Goal: Task Accomplishment & Management: Complete application form

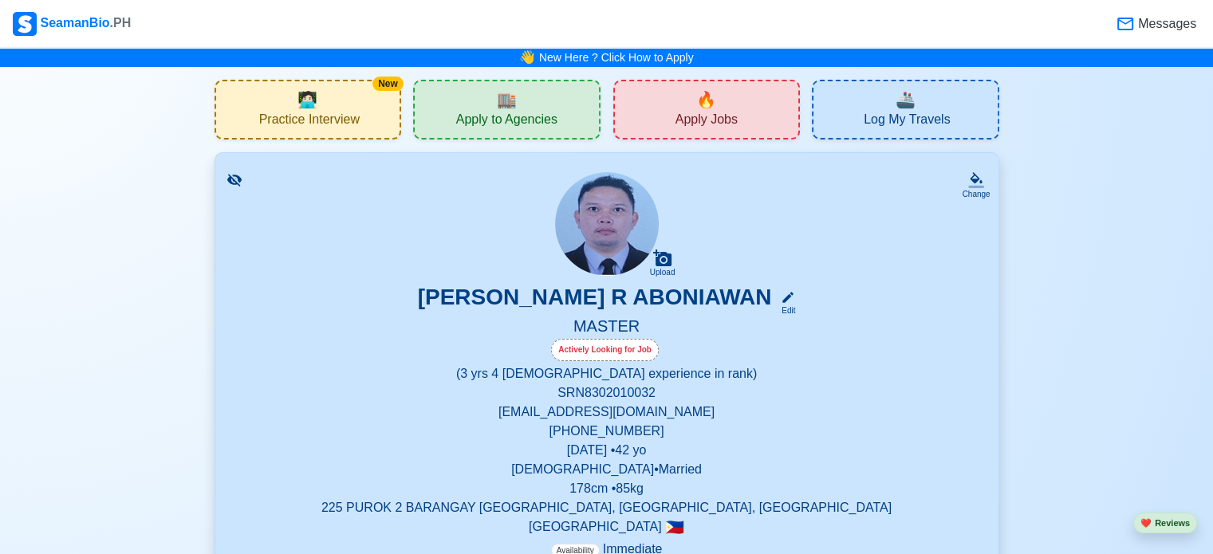
click at [506, 104] on span "🏬" at bounding box center [507, 100] width 20 height 24
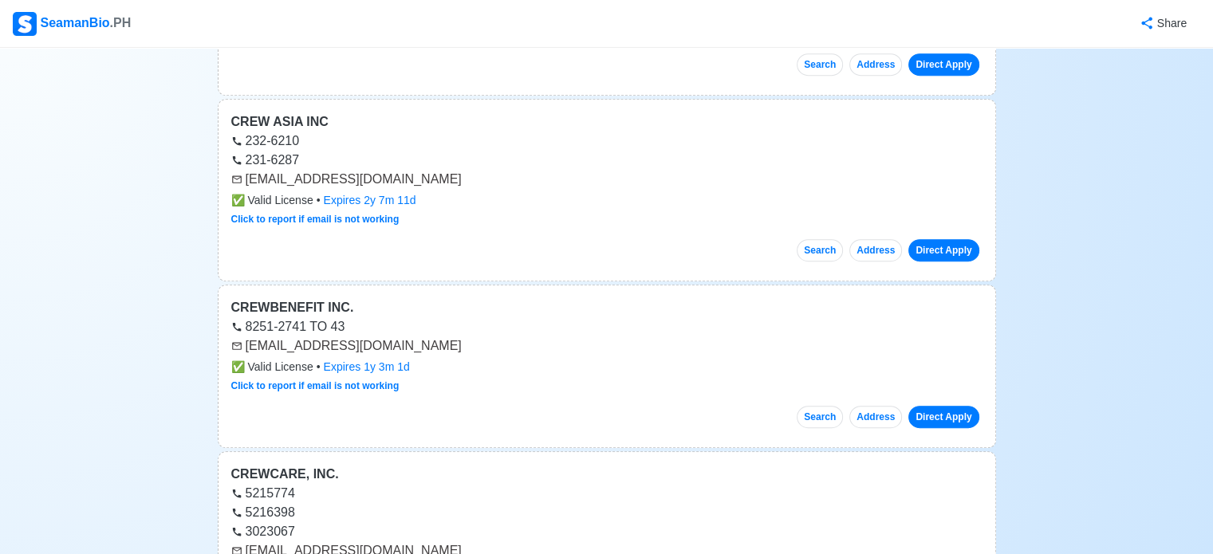
scroll to position [893, 0]
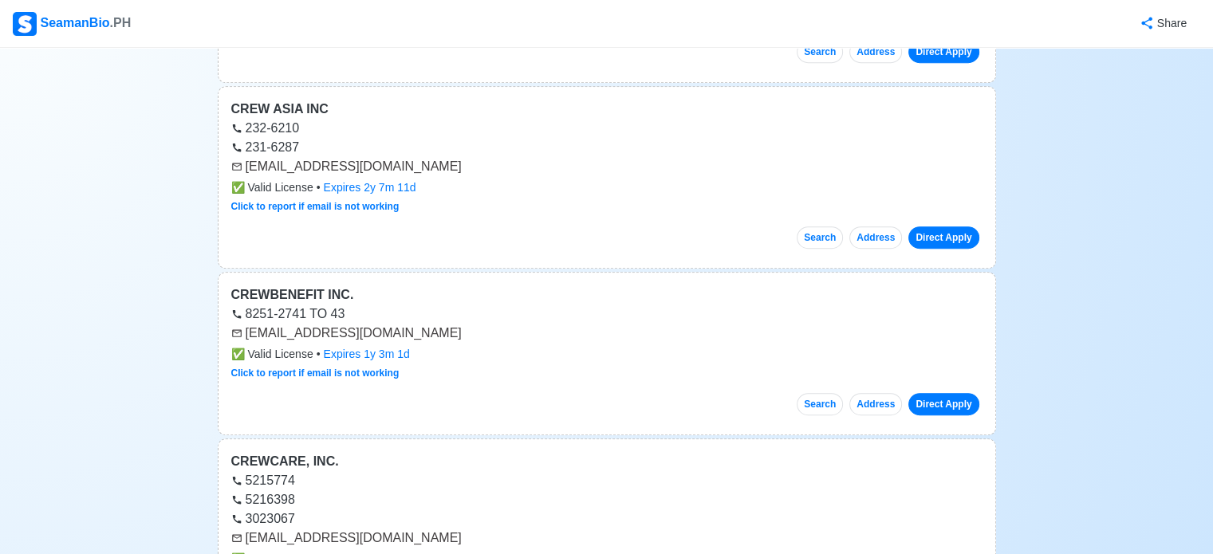
click at [443, 312] on div "8251-2741 TO 43" at bounding box center [606, 314] width 751 height 19
click at [820, 401] on button "Search" at bounding box center [820, 404] width 46 height 22
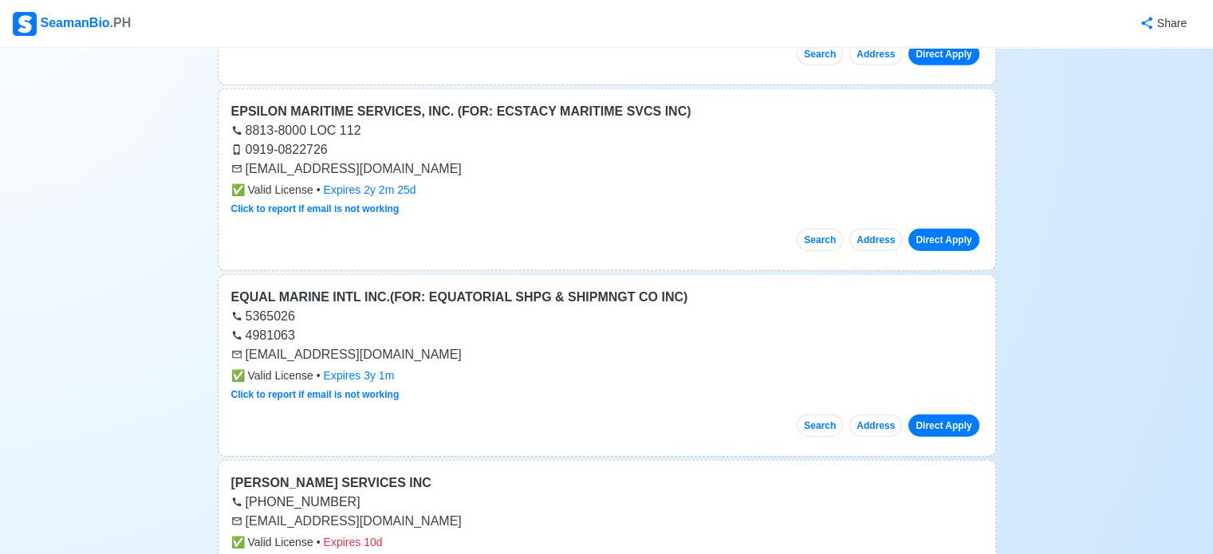
scroll to position [3997, 0]
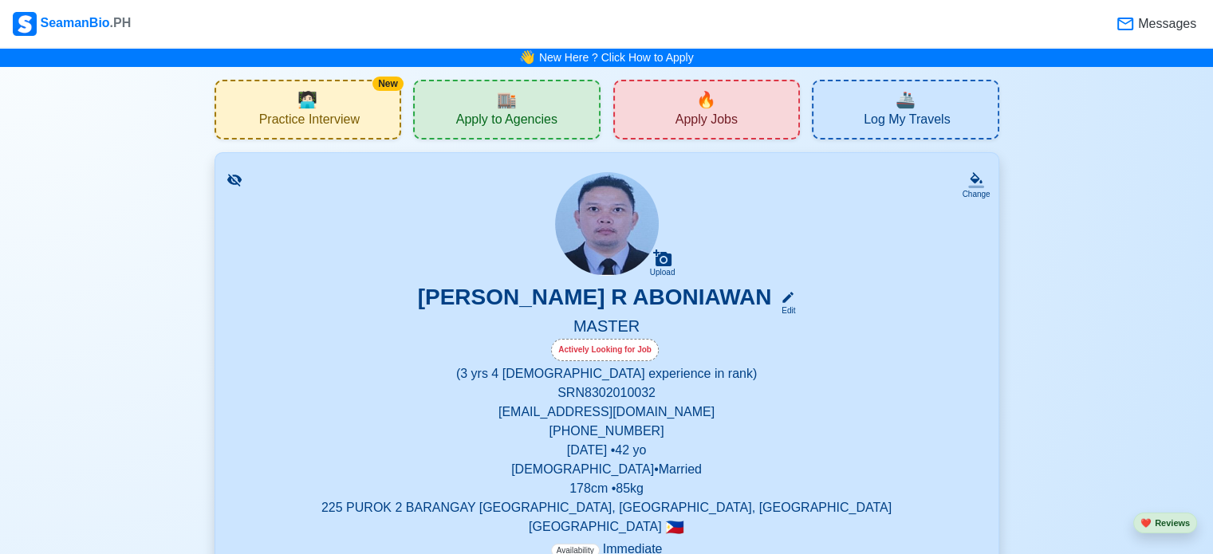
click at [695, 118] on span "Apply Jobs" at bounding box center [706, 122] width 62 height 20
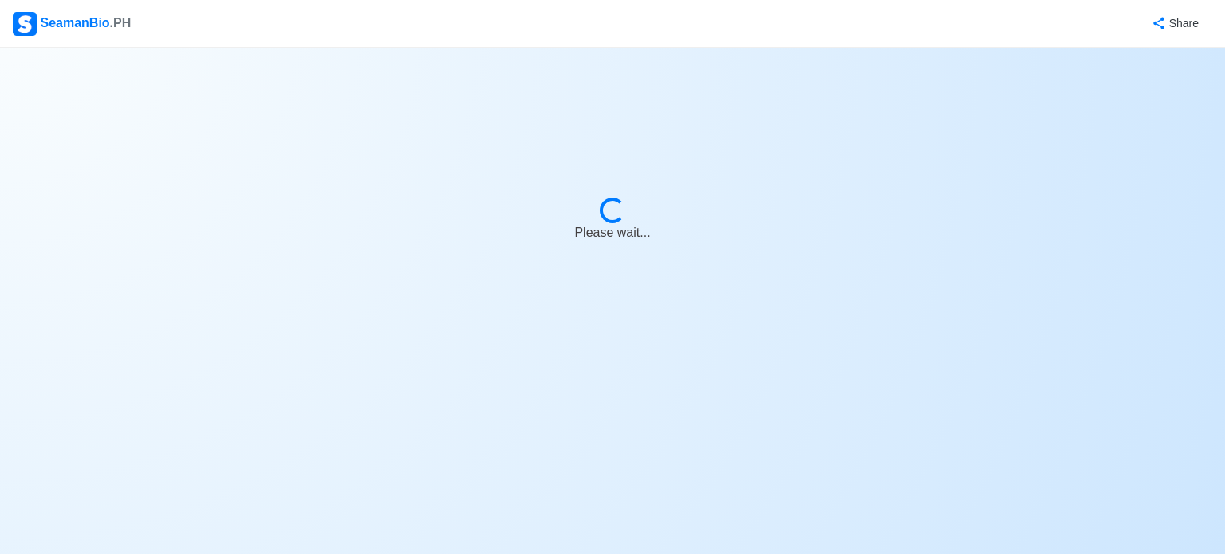
select select "Master"
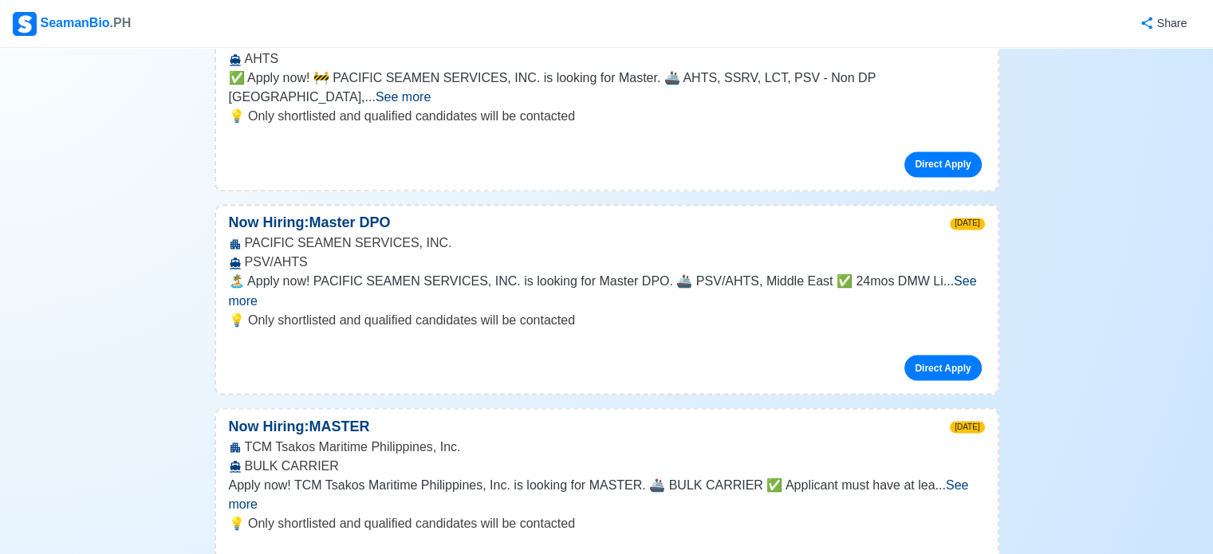
scroll to position [2737, 0]
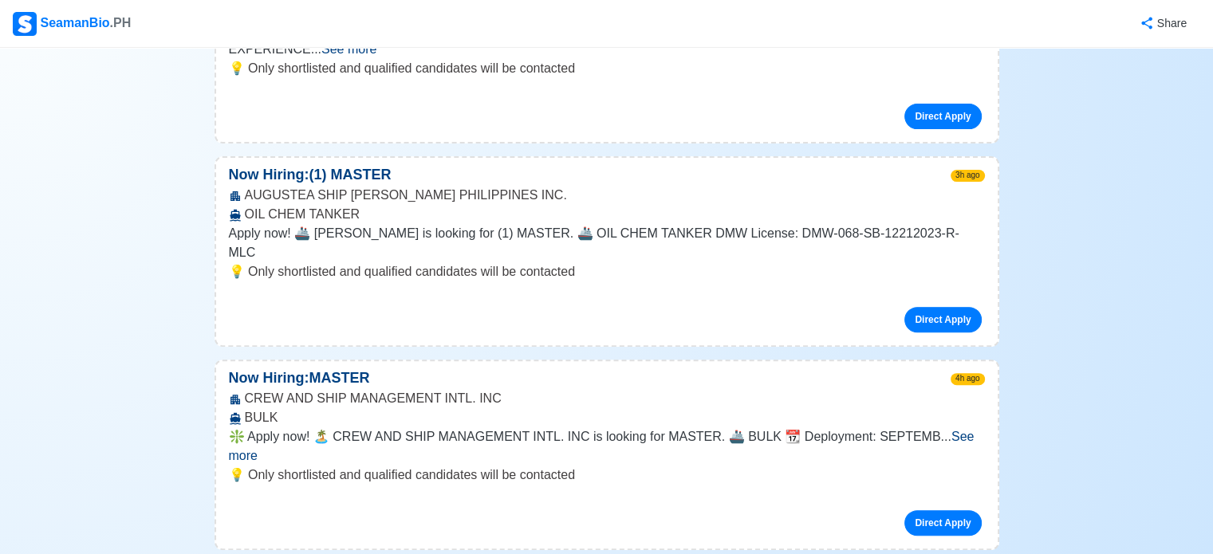
scroll to position [0, 0]
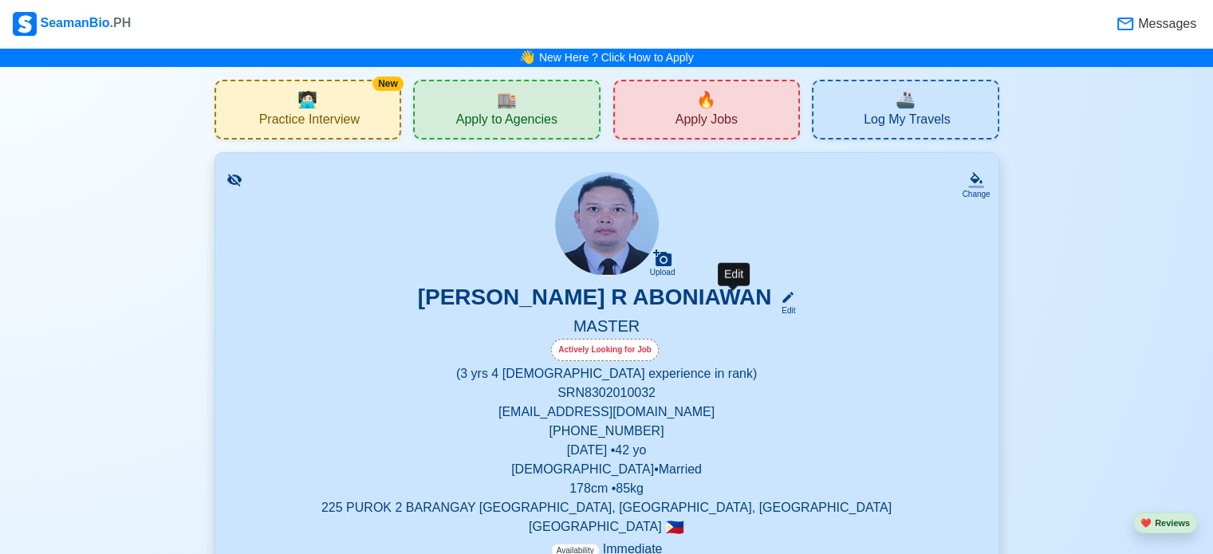
click at [774, 312] on div "Edit" at bounding box center [784, 311] width 21 height 12
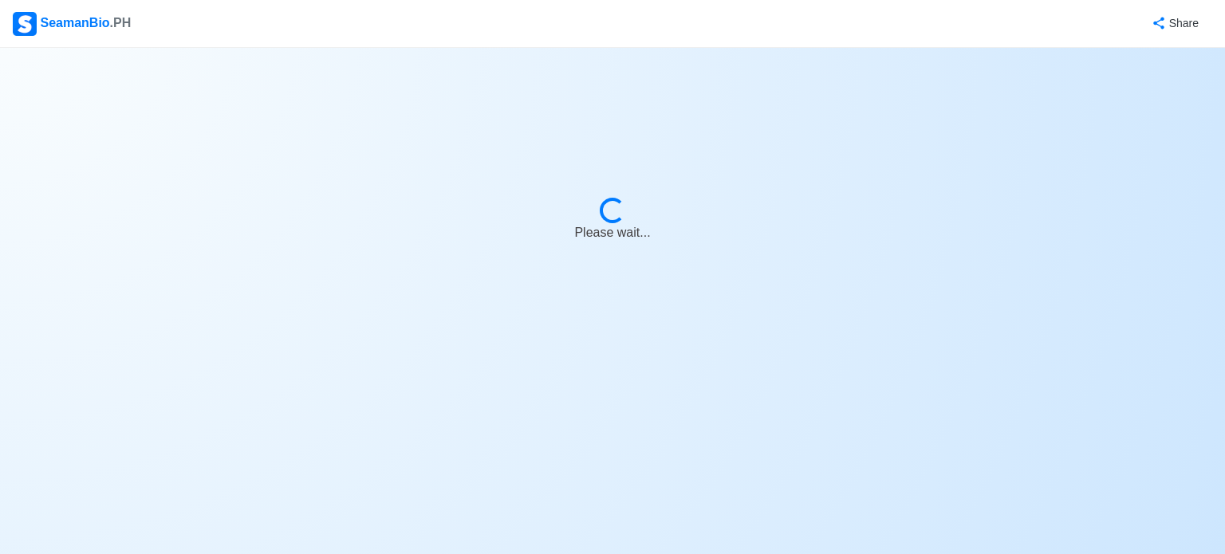
select select "Actively Looking for Job"
select select "Visible for Hiring"
select select "Married"
select select "[DEMOGRAPHIC_DATA]"
select select "PH"
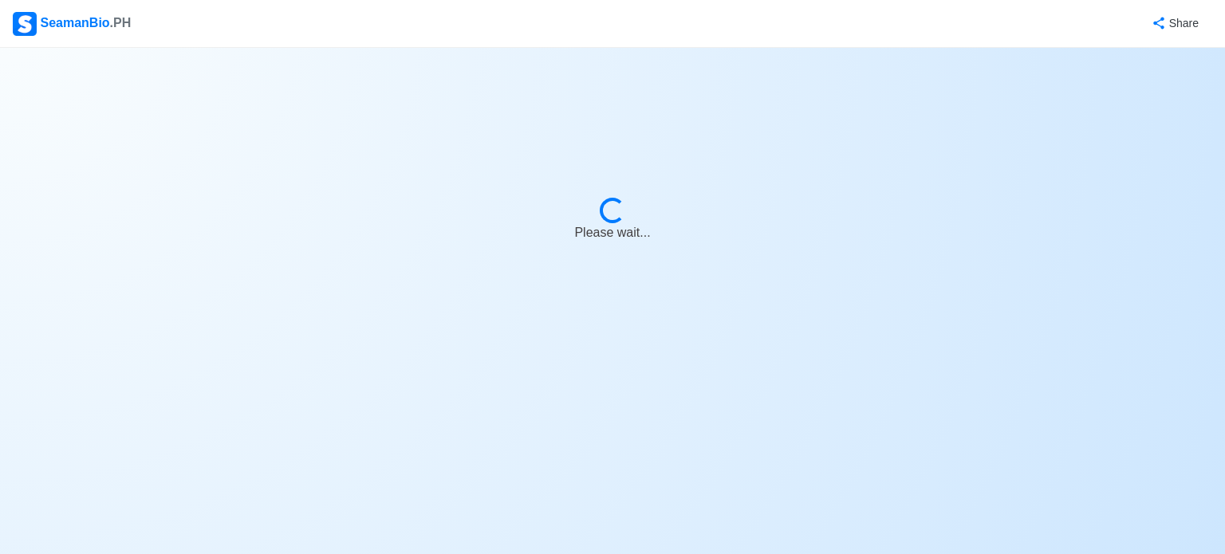
select select "3"
select select "4"
select select "4102416000000"
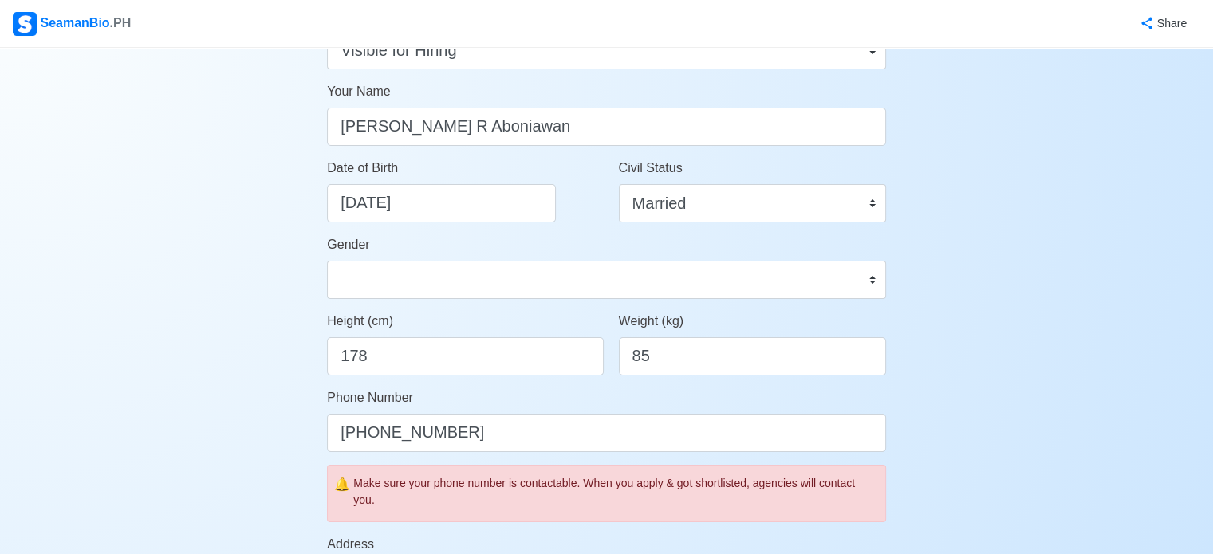
scroll to position [191, 0]
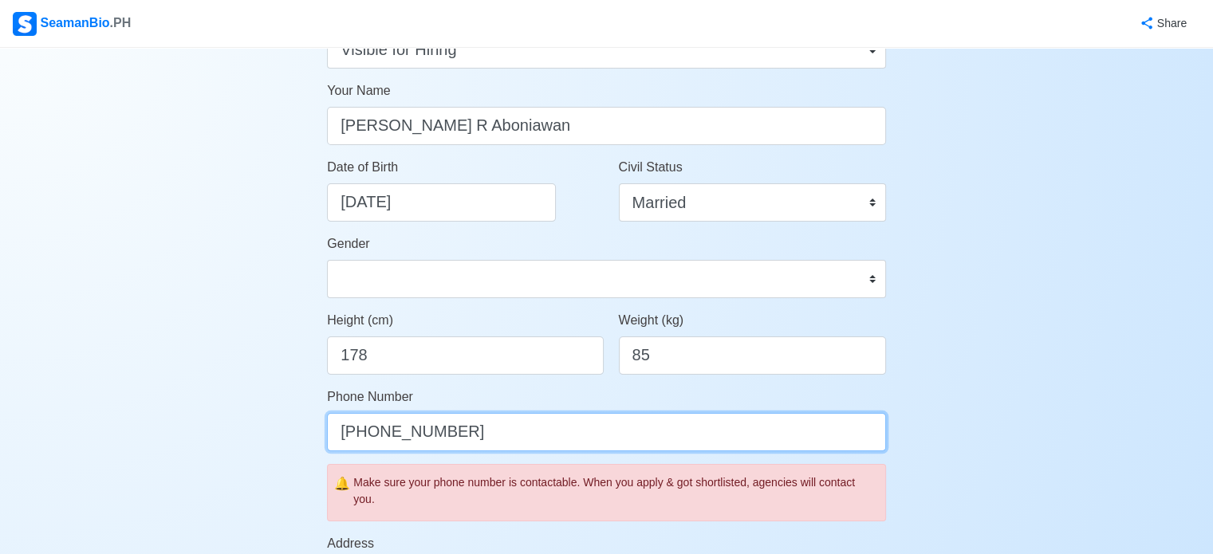
click at [629, 435] on input "[PHONE_NUMBER]" at bounding box center [606, 432] width 559 height 38
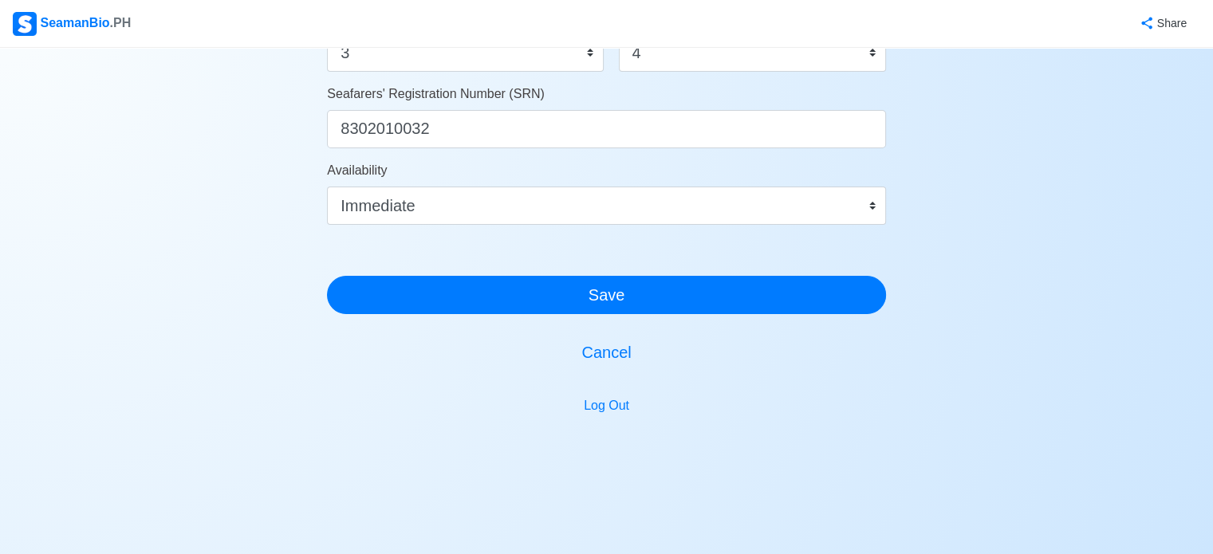
scroll to position [985, 0]
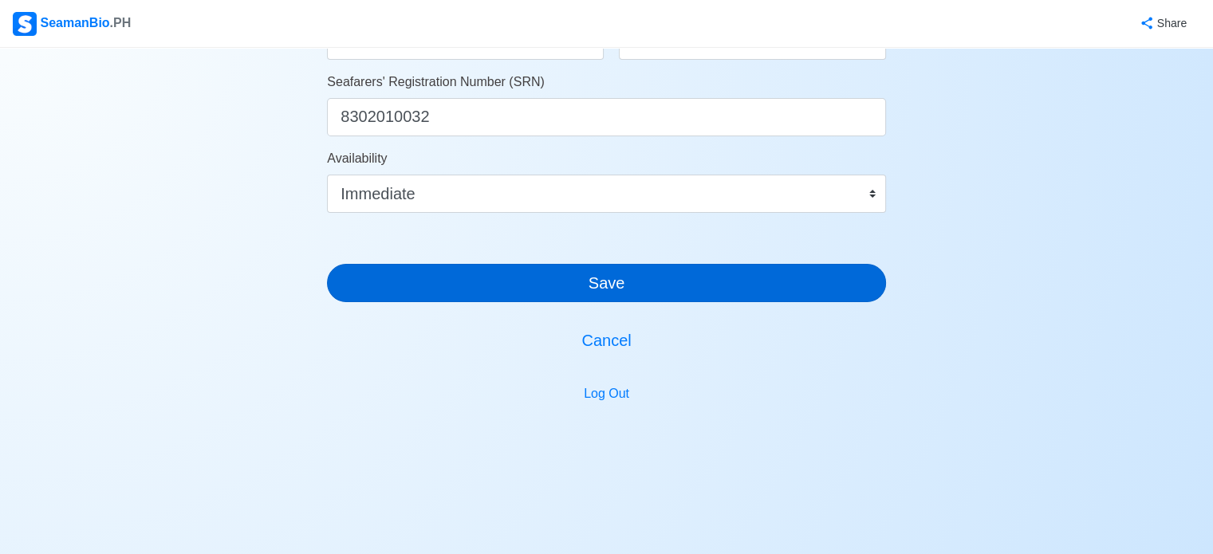
type input "[PHONE_NUMBER]"
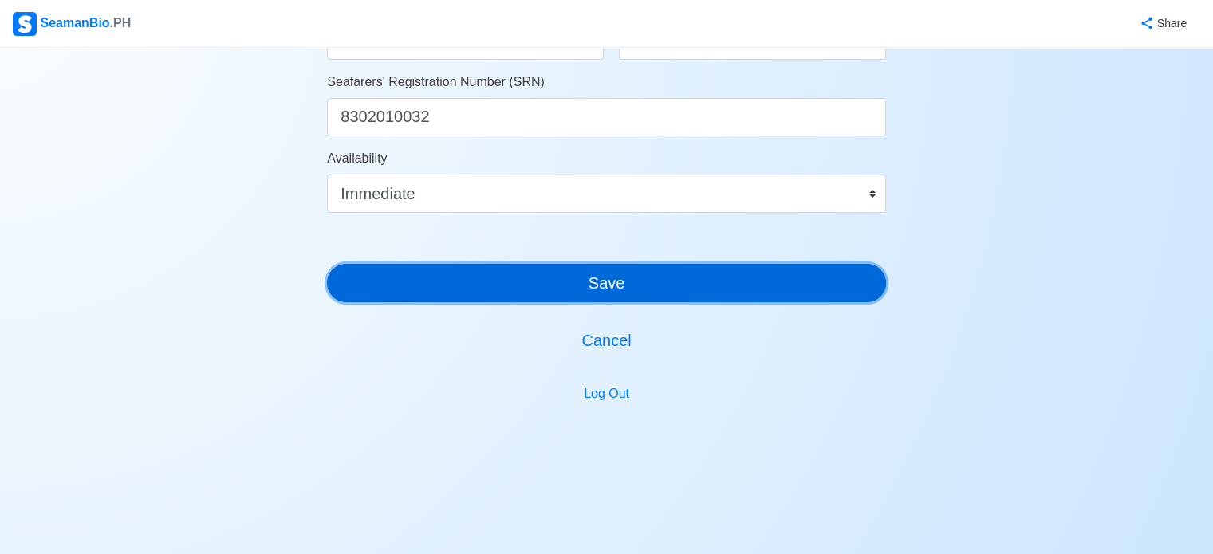
click at [789, 286] on button "Save" at bounding box center [606, 283] width 559 height 38
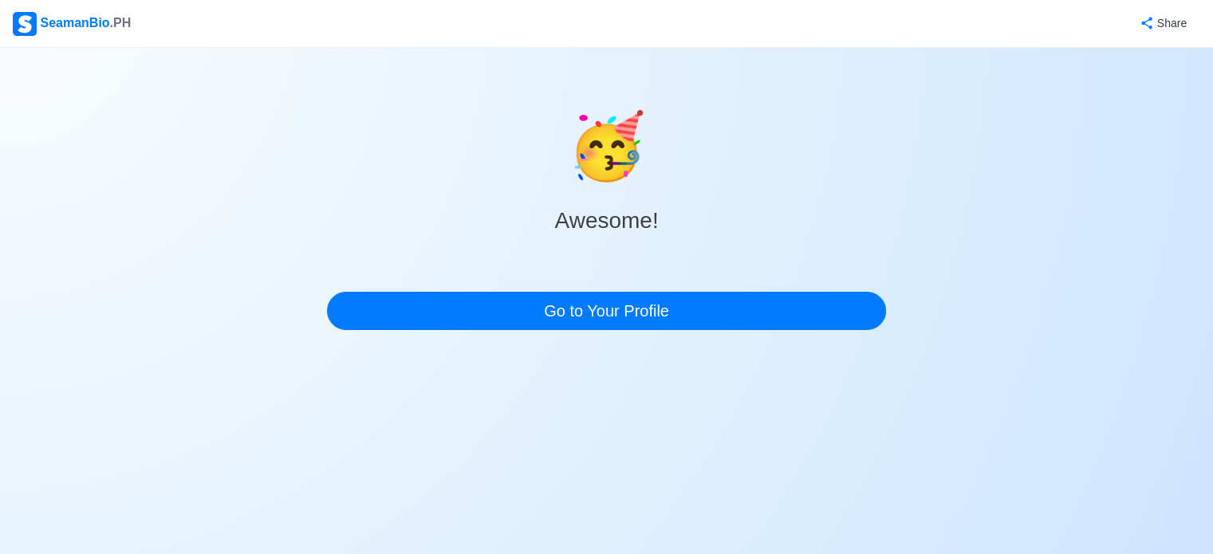
scroll to position [0, 0]
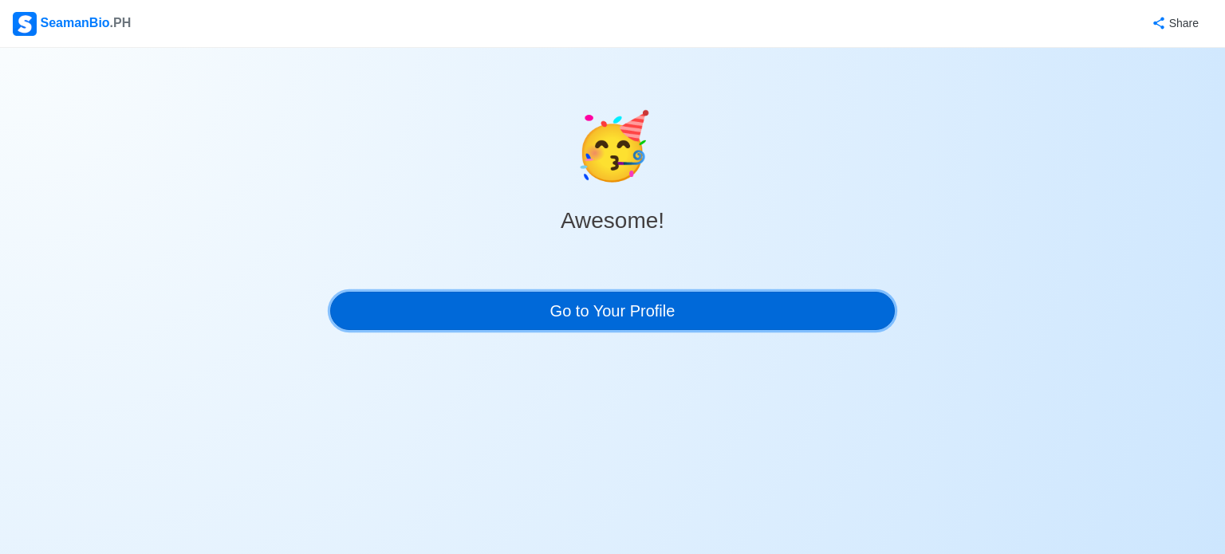
click at [706, 317] on link "Go to Your Profile" at bounding box center [612, 311] width 565 height 38
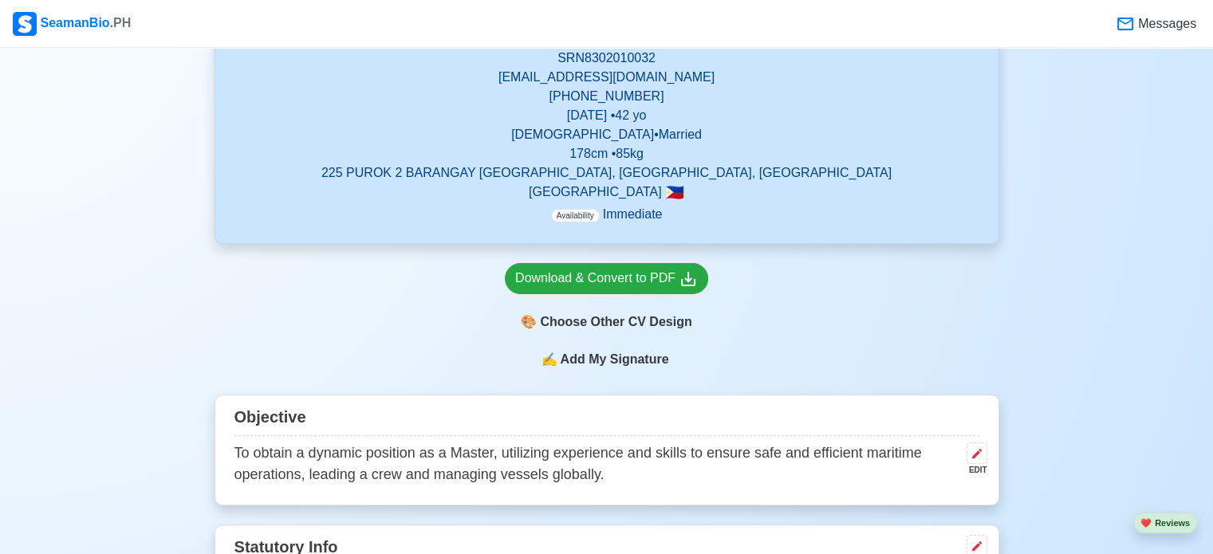
scroll to position [498, 0]
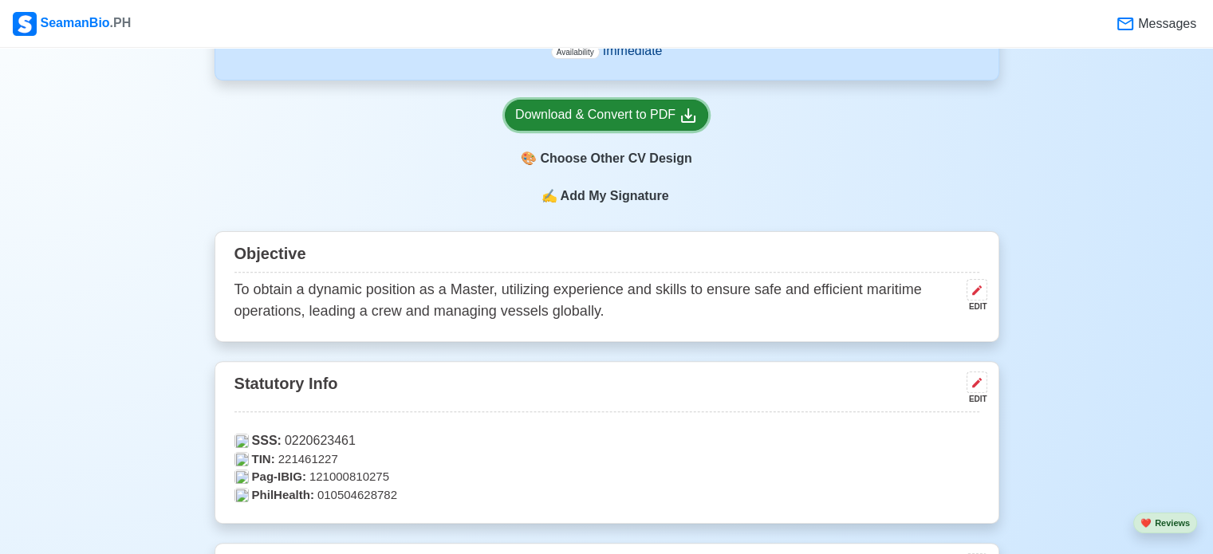
click at [620, 120] on div "Download & Convert to PDF" at bounding box center [606, 115] width 183 height 20
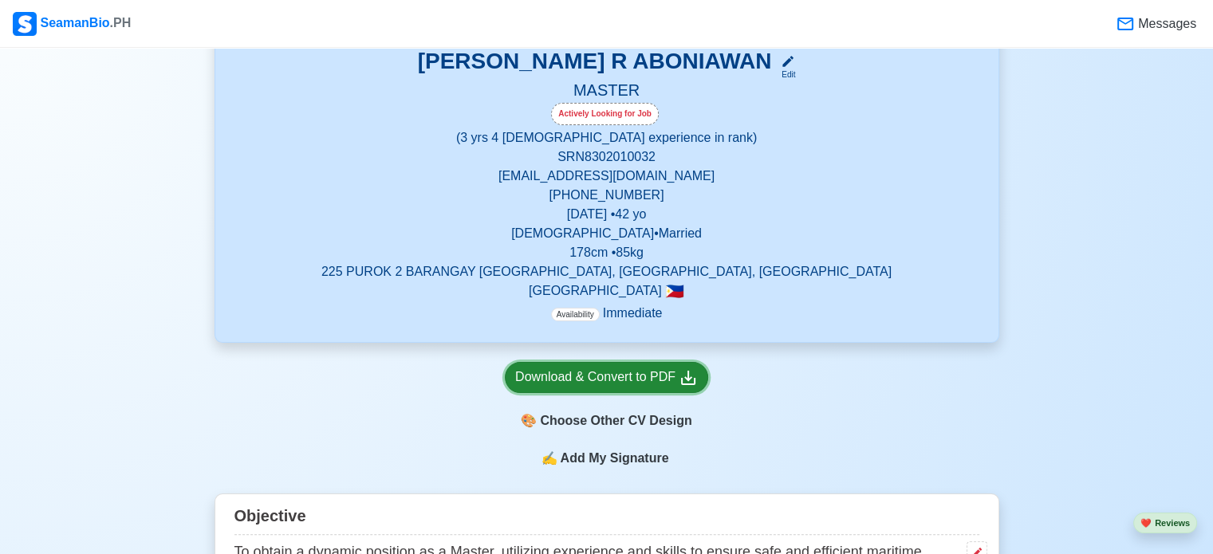
scroll to position [0, 0]
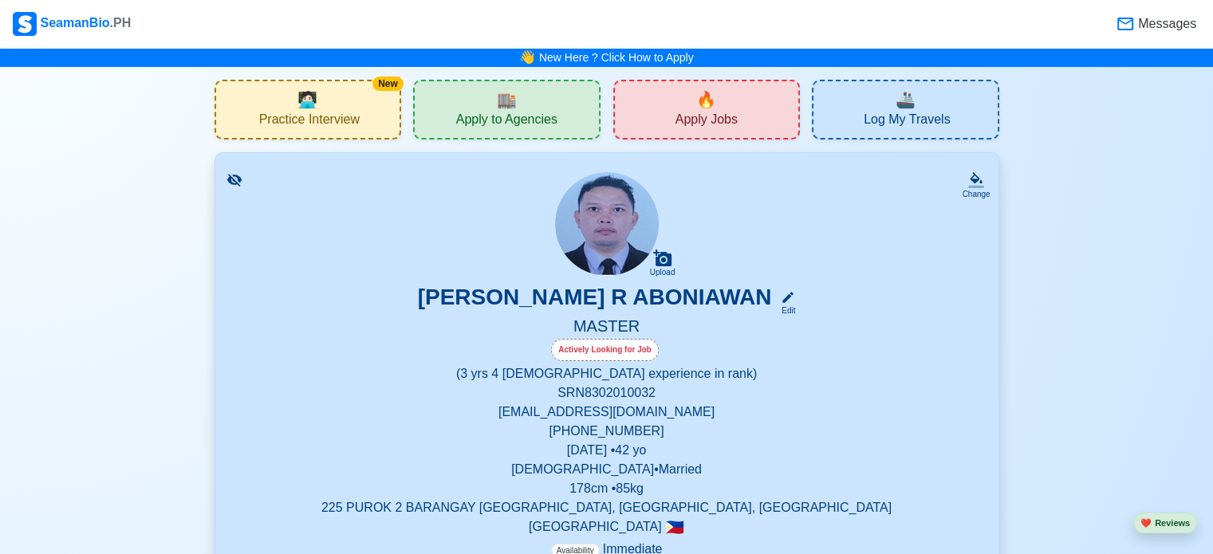
click at [736, 132] on div "🔥 Apply Jobs" at bounding box center [706, 110] width 187 height 60
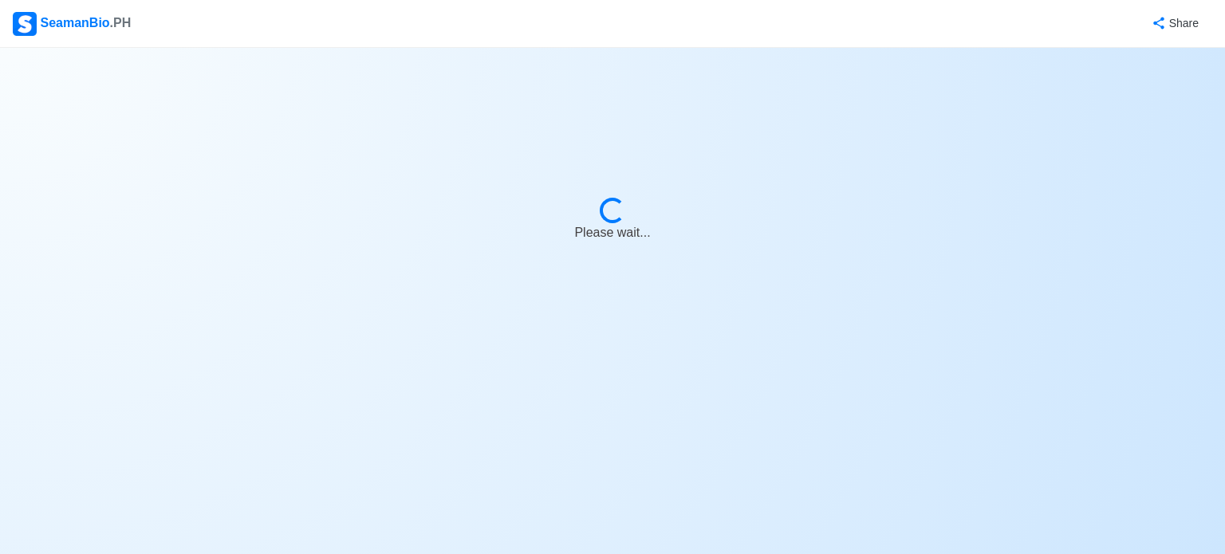
select select "Master"
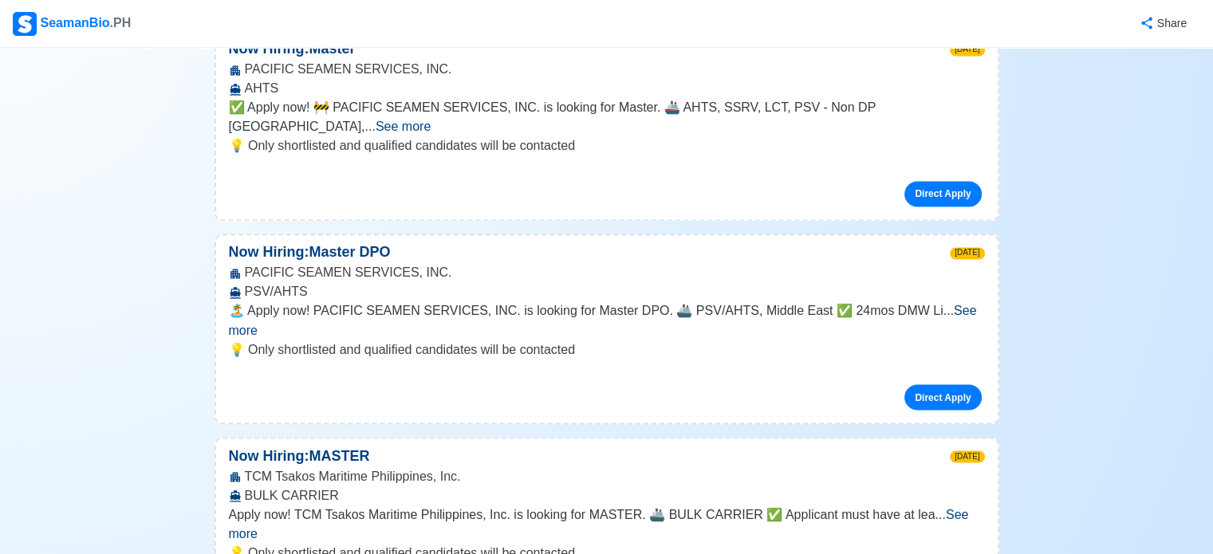
scroll to position [2777, 0]
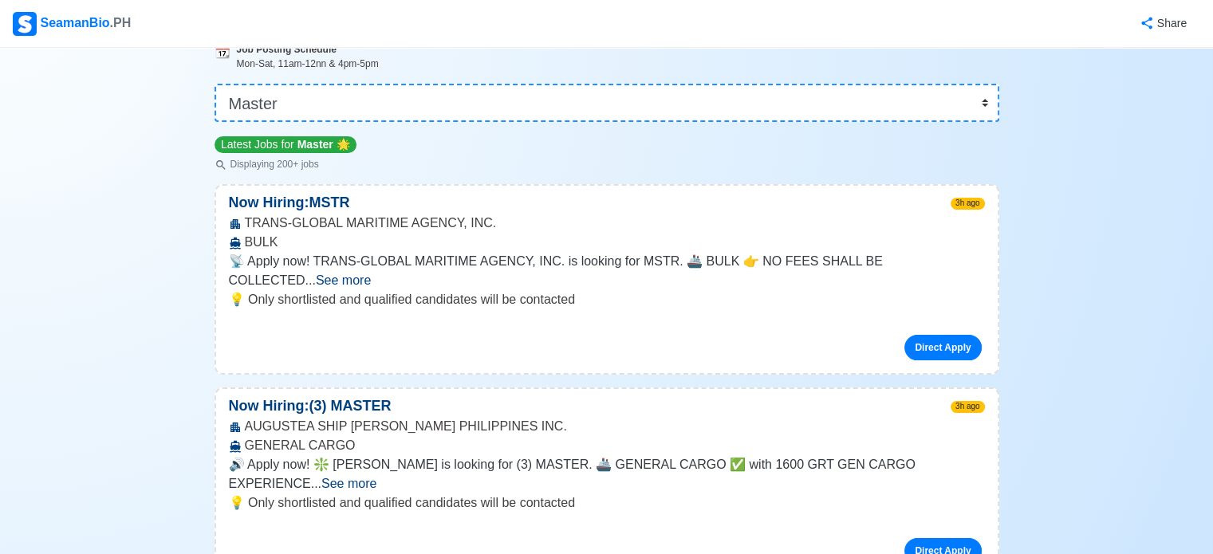
scroll to position [0, 0]
